Goal: Information Seeking & Learning: Learn about a topic

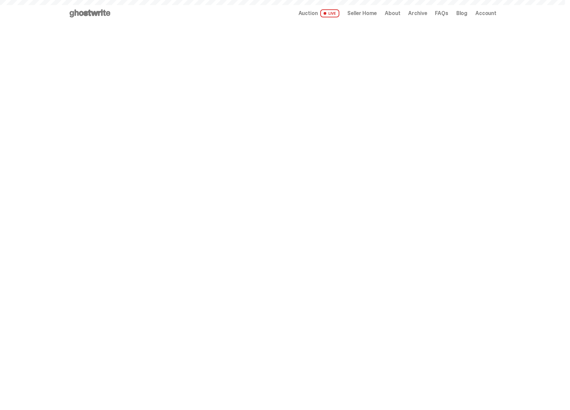
click at [318, 13] on span "Auction" at bounding box center [308, 13] width 19 height 5
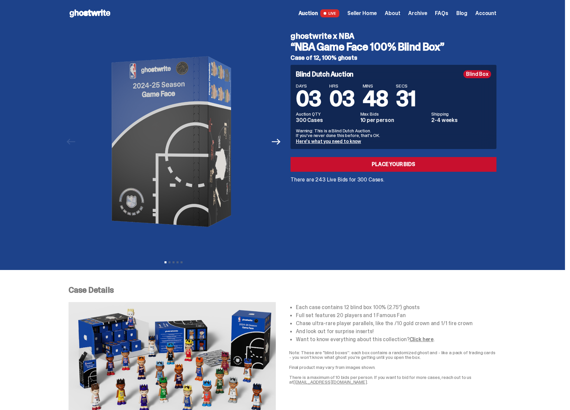
click at [377, 81] on div "Blind Dutch Auction Blind Box DAYS 03 HRS 03 MINS 48 SECS 31 Auction QTY 300 Ca…" at bounding box center [394, 107] width 206 height 84
click at [323, 186] on div "ghostwrite x NBA “NBA Game Face 100% Blind Box” Case of 12, 100% ghosts Blind D…" at bounding box center [390, 142] width 214 height 230
click at [374, 15] on span "Seller Home" at bounding box center [361, 13] width 29 height 5
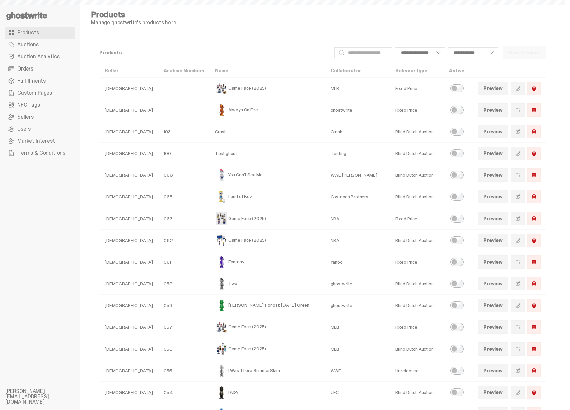
click at [38, 49] on link "Auctions" at bounding box center [40, 45] width 70 height 12
click at [35, 55] on span "Auction Analytics" at bounding box center [38, 56] width 42 height 5
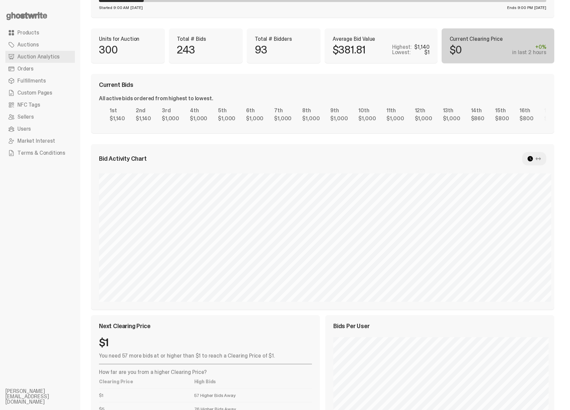
scroll to position [61, 0]
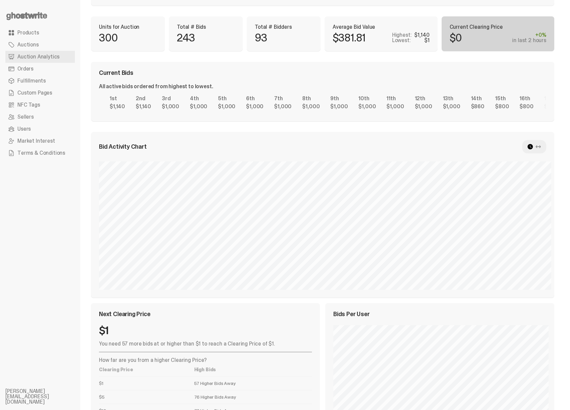
click at [539, 145] on div at bounding box center [534, 146] width 24 height 13
click at [546, 147] on div at bounding box center [534, 146] width 24 height 13
click at [541, 147] on icon at bounding box center [538, 146] width 5 height 5
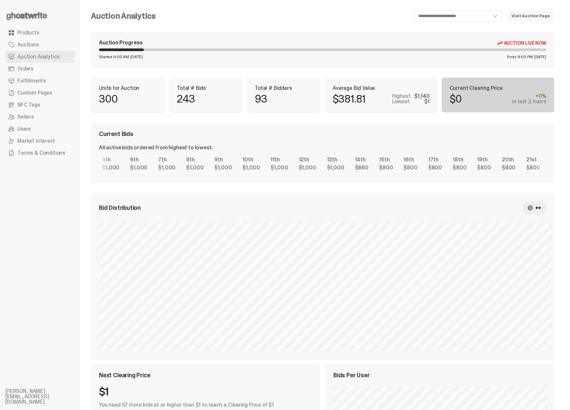
scroll to position [0, 0]
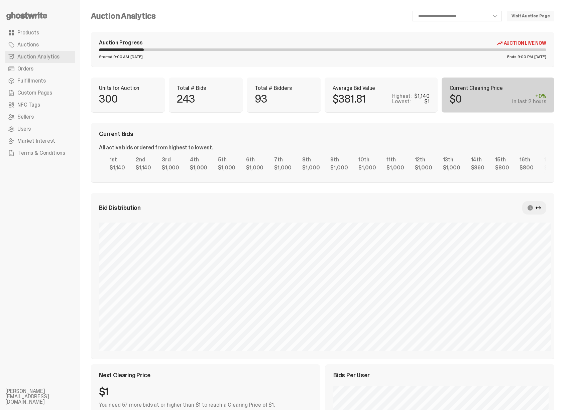
click at [546, 153] on div "1st $1,140 2nd $1,140 3rd $1,000 4th $1,000 5th $1,000 6th $1,000 7th $1,000 8t…" at bounding box center [322, 163] width 447 height 21
